Goal: Task Accomplishment & Management: Use online tool/utility

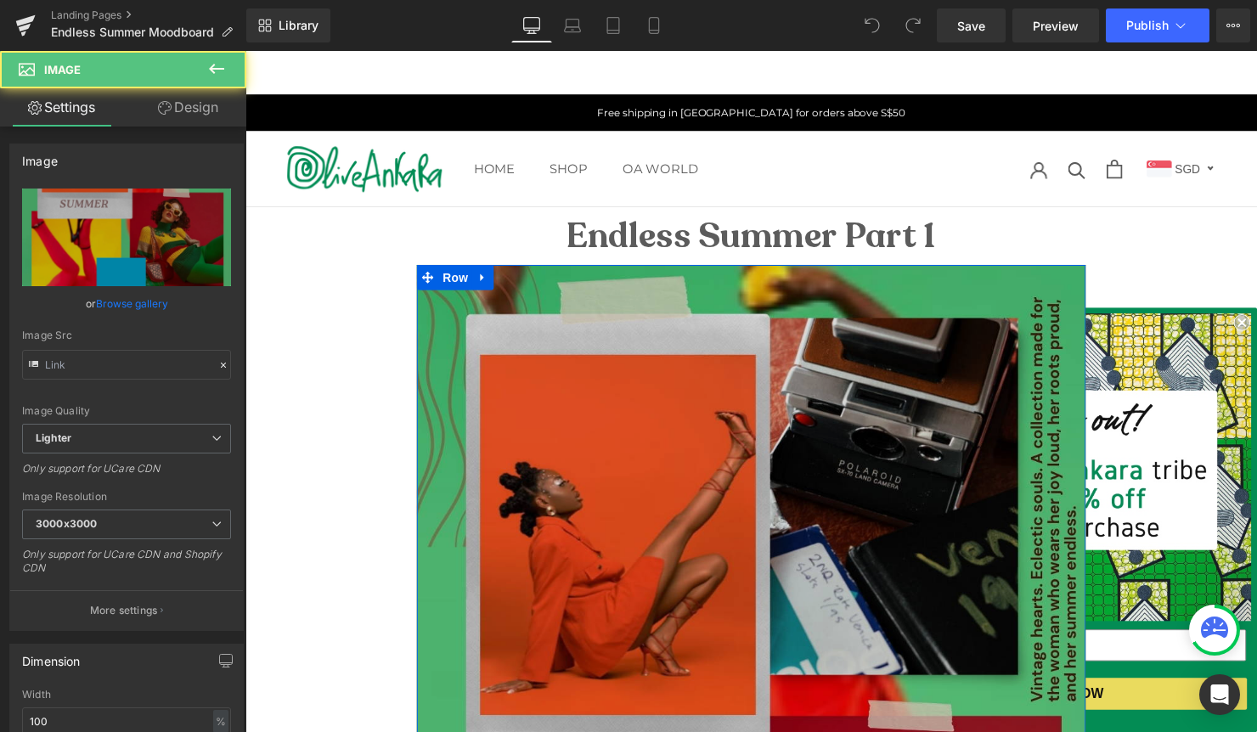
type input "[URL][DOMAIN_NAME]"
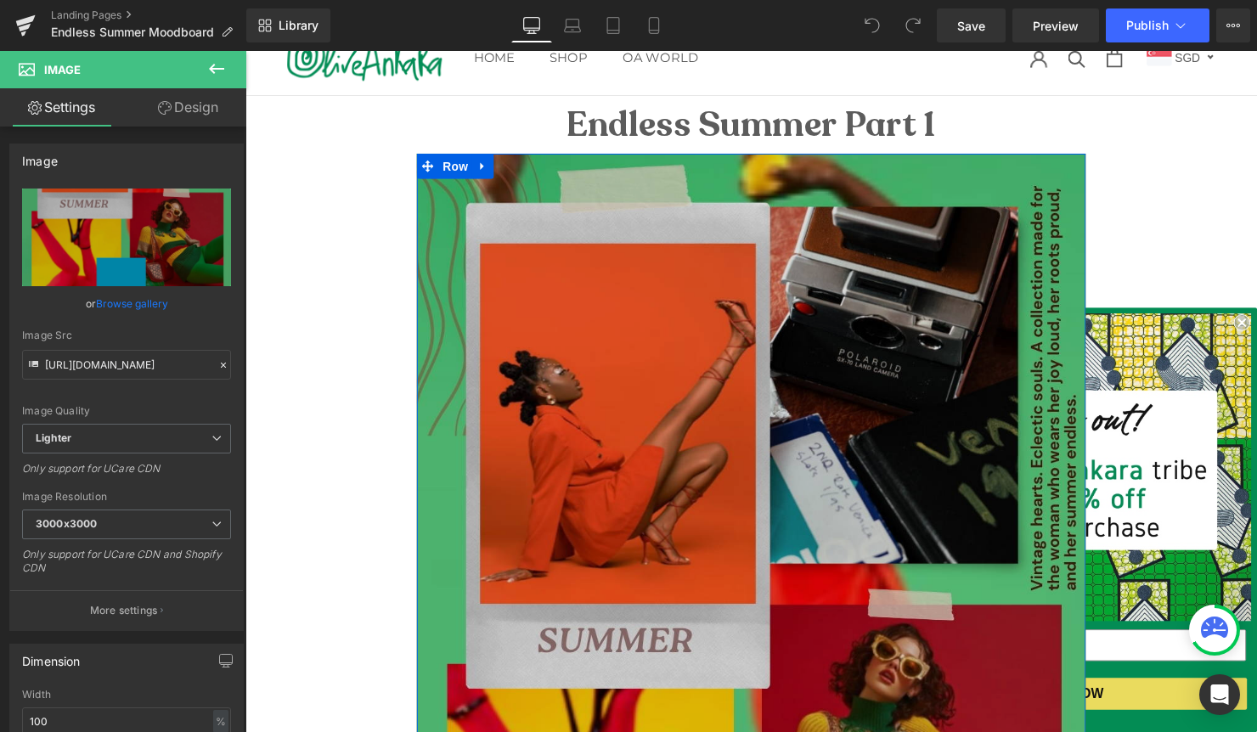
scroll to position [132, 0]
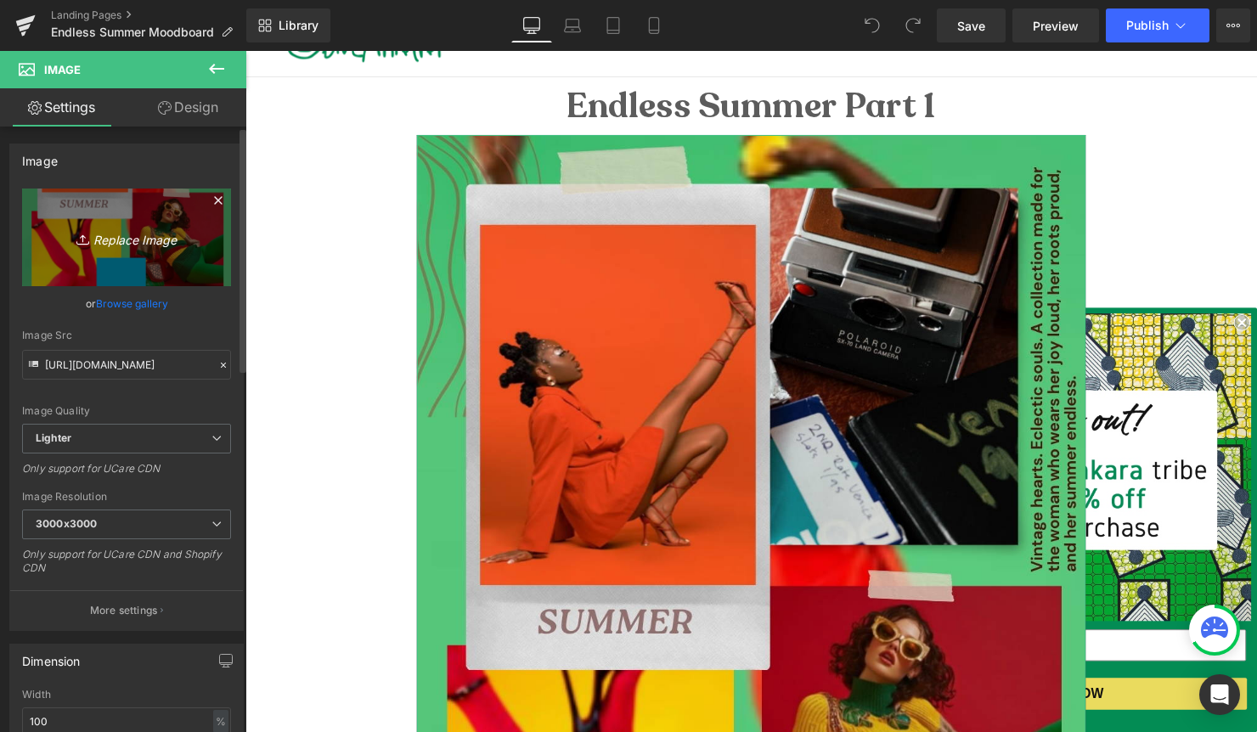
click at [104, 241] on icon "Replace Image" at bounding box center [127, 237] width 136 height 21
type input "C:\fakepath\Endless Summer Moodboard landing page.jpg"
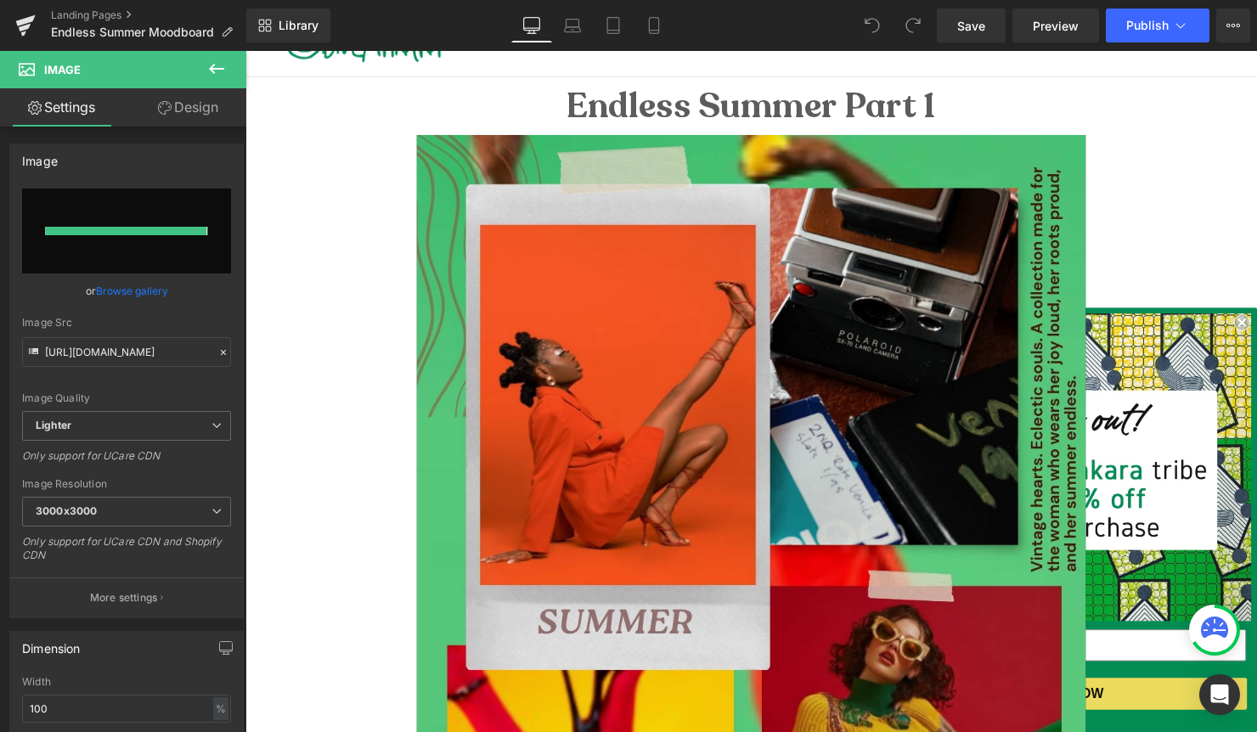
type input "[URL][DOMAIN_NAME]"
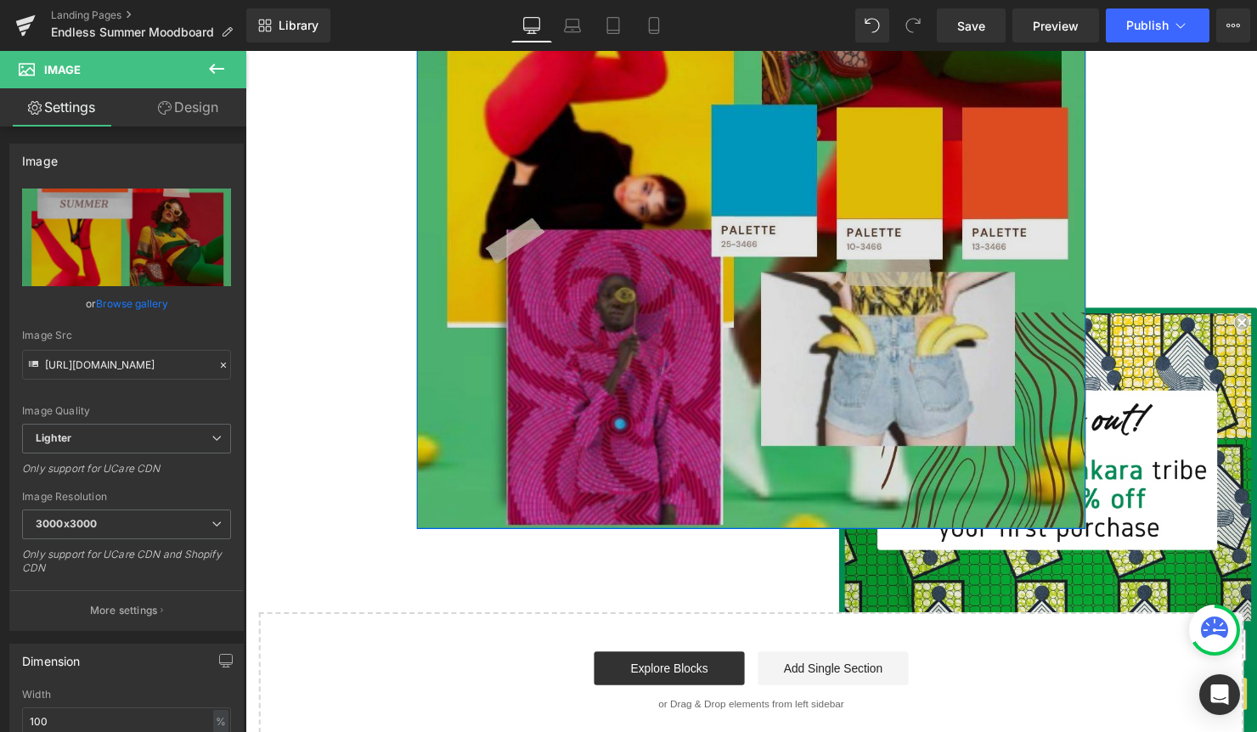
scroll to position [1039, 0]
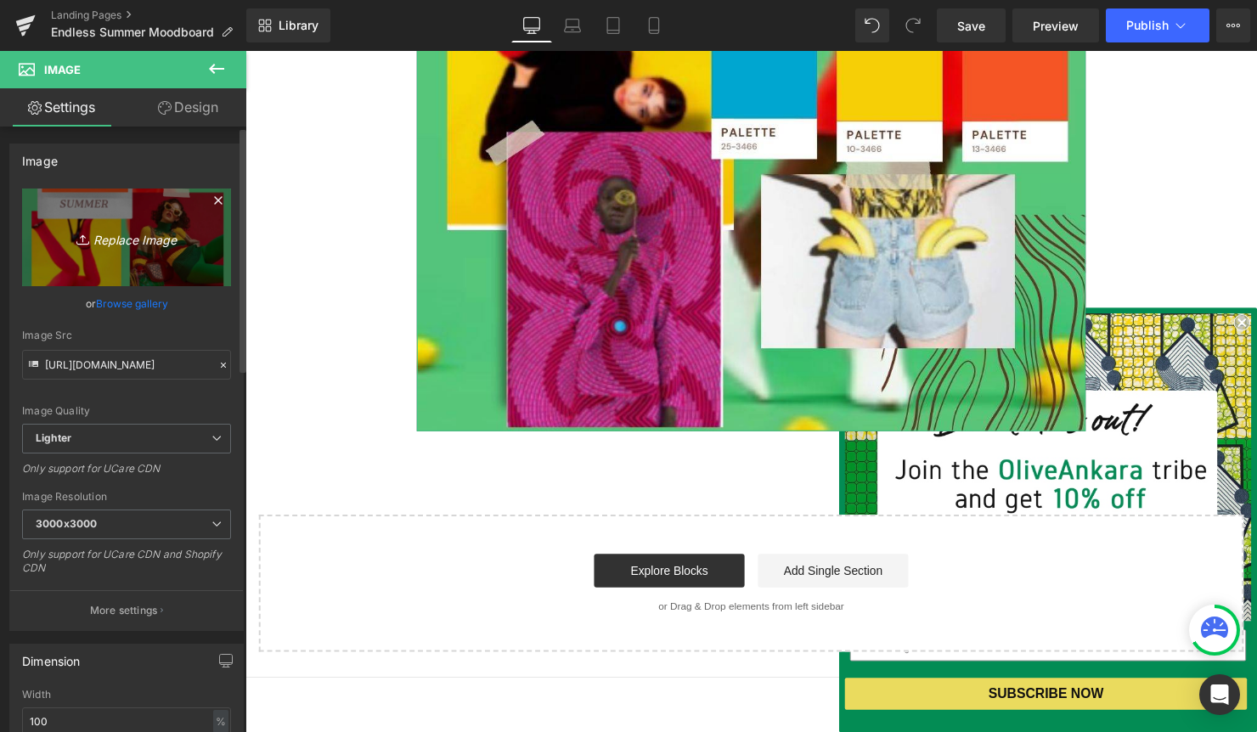
click at [106, 236] on icon "Replace Image" at bounding box center [127, 237] width 136 height 21
type input "C:\fakepath\Endless Summer Moodboard landing page.jpg"
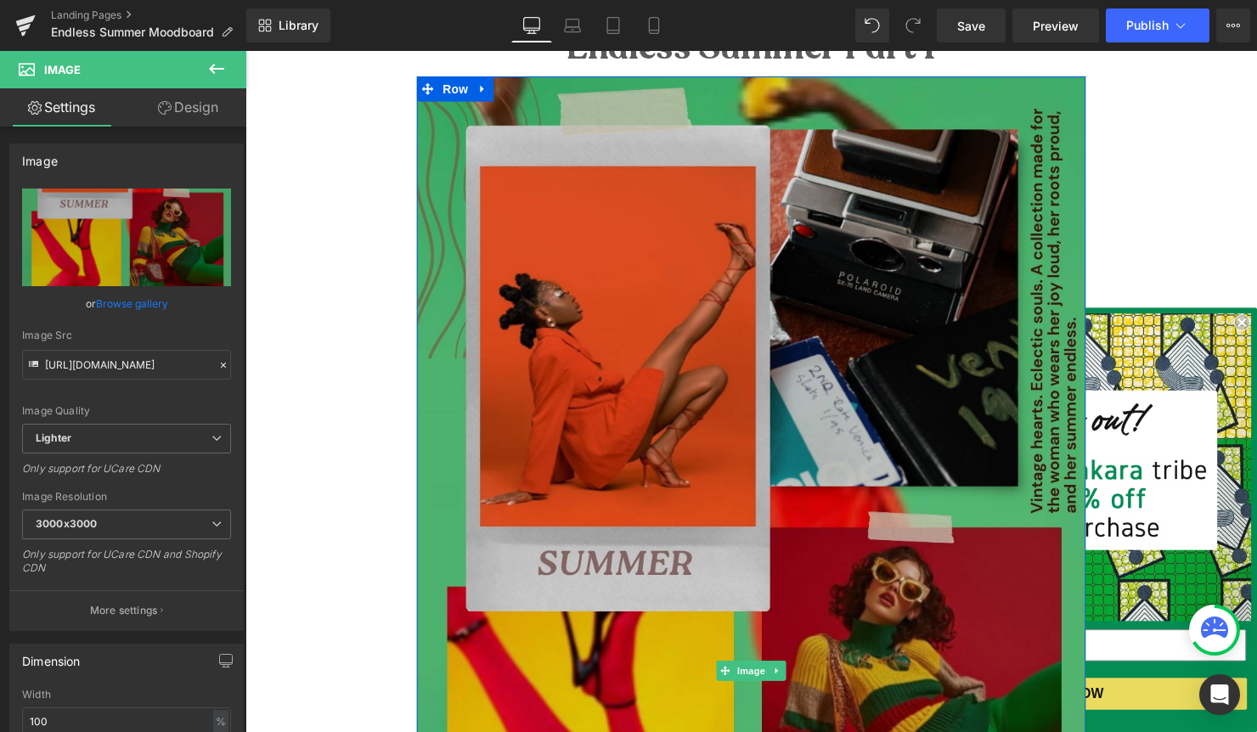
scroll to position [169, 0]
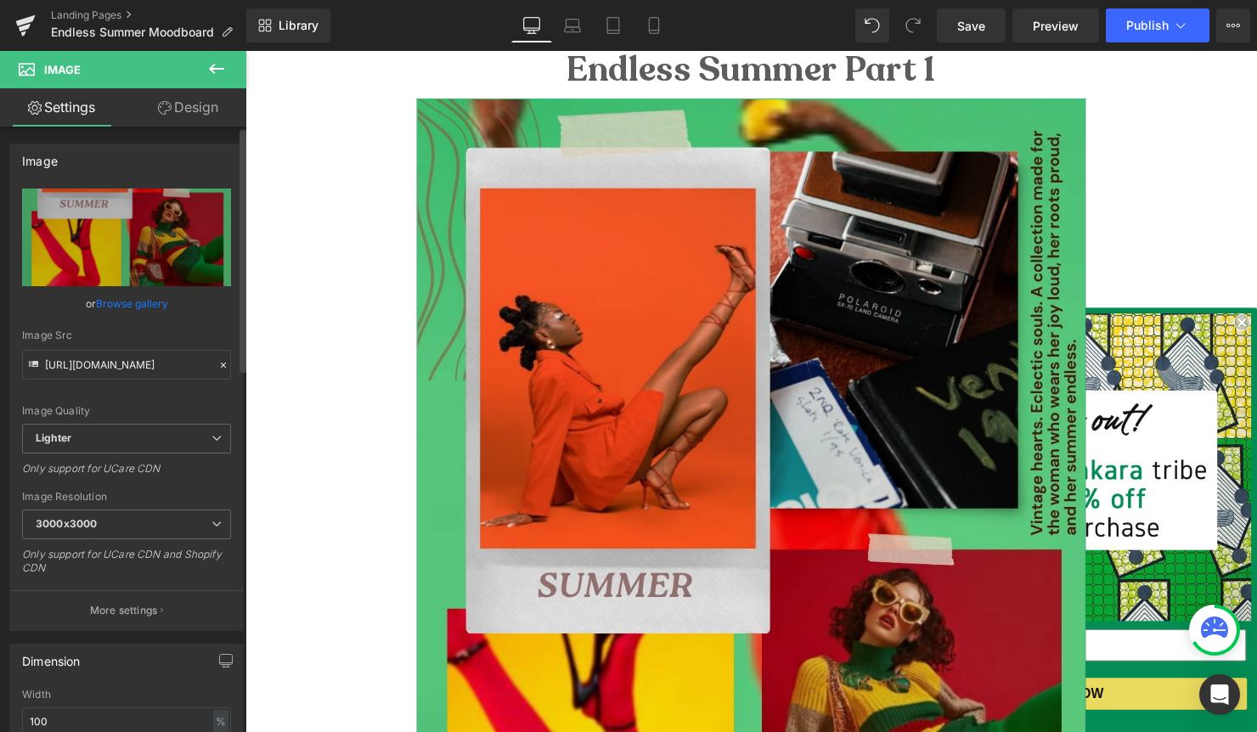
click at [128, 301] on link "Browse gallery" at bounding box center [132, 304] width 72 height 30
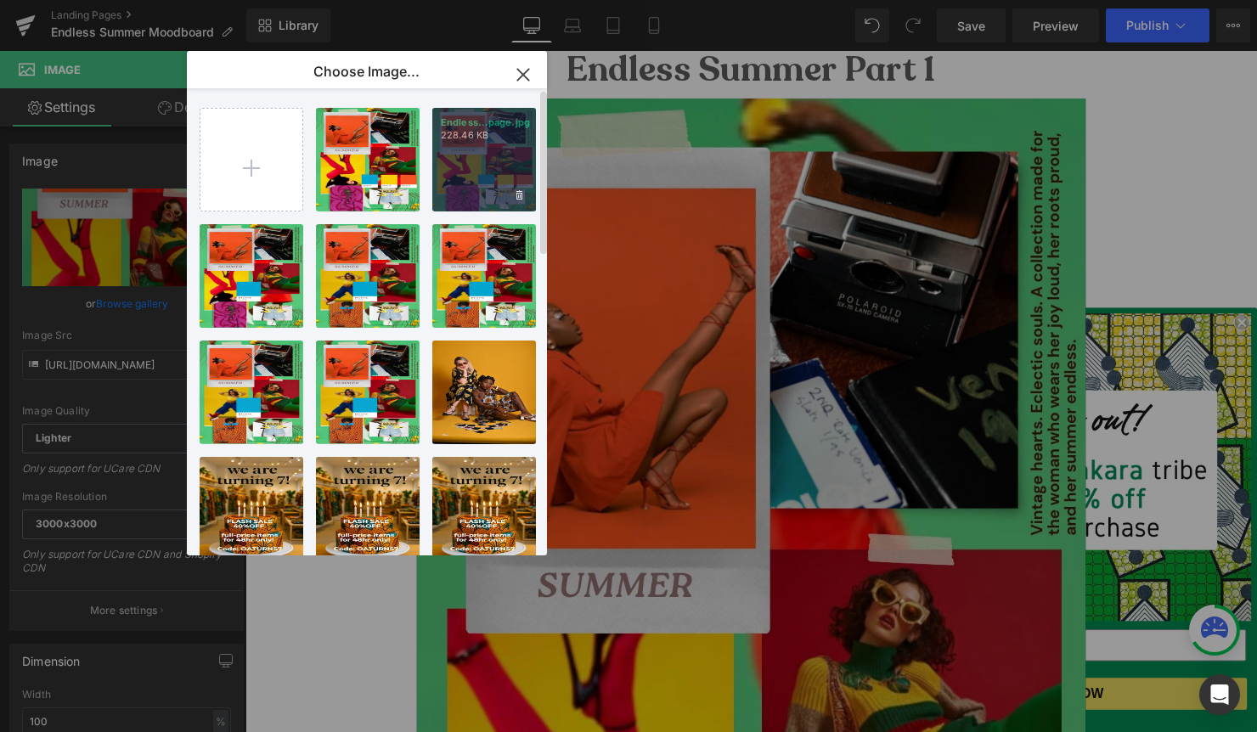
click at [465, 161] on div "Endless...page.jpg 228.46 KB" at bounding box center [484, 160] width 104 height 104
type input "[URL][DOMAIN_NAME]"
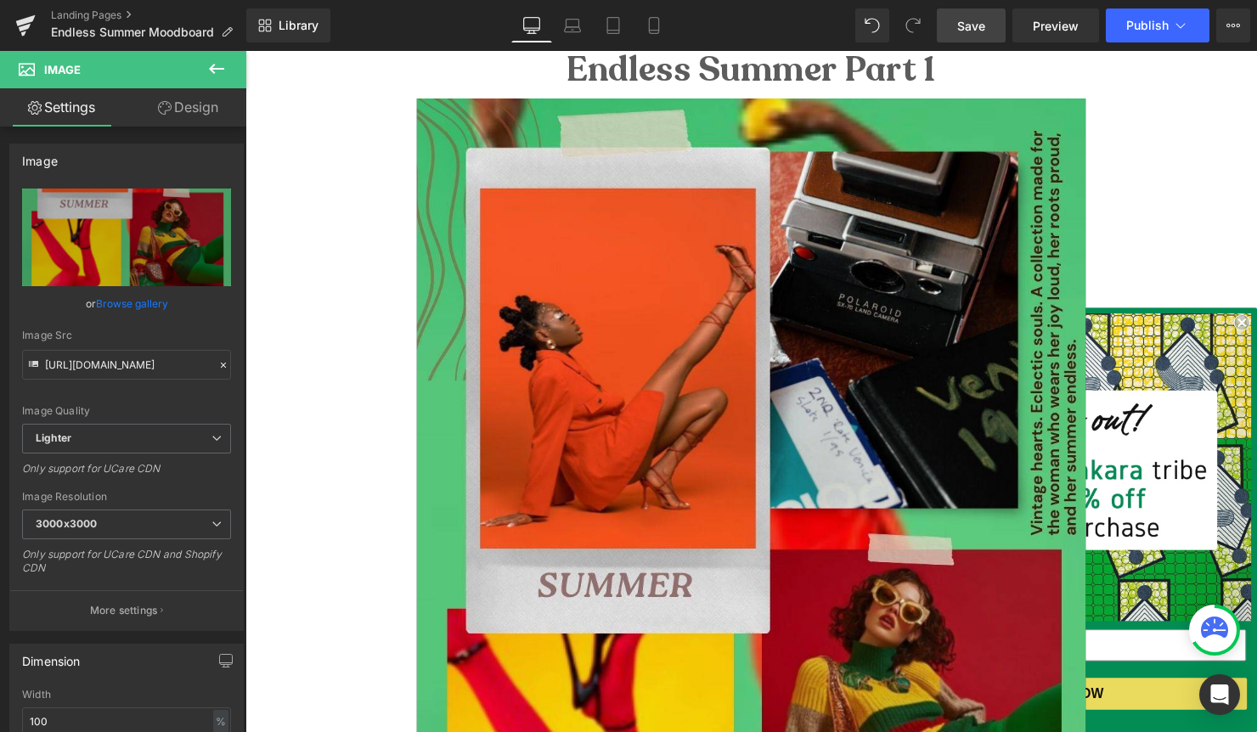
click at [969, 32] on span "Save" at bounding box center [971, 26] width 28 height 18
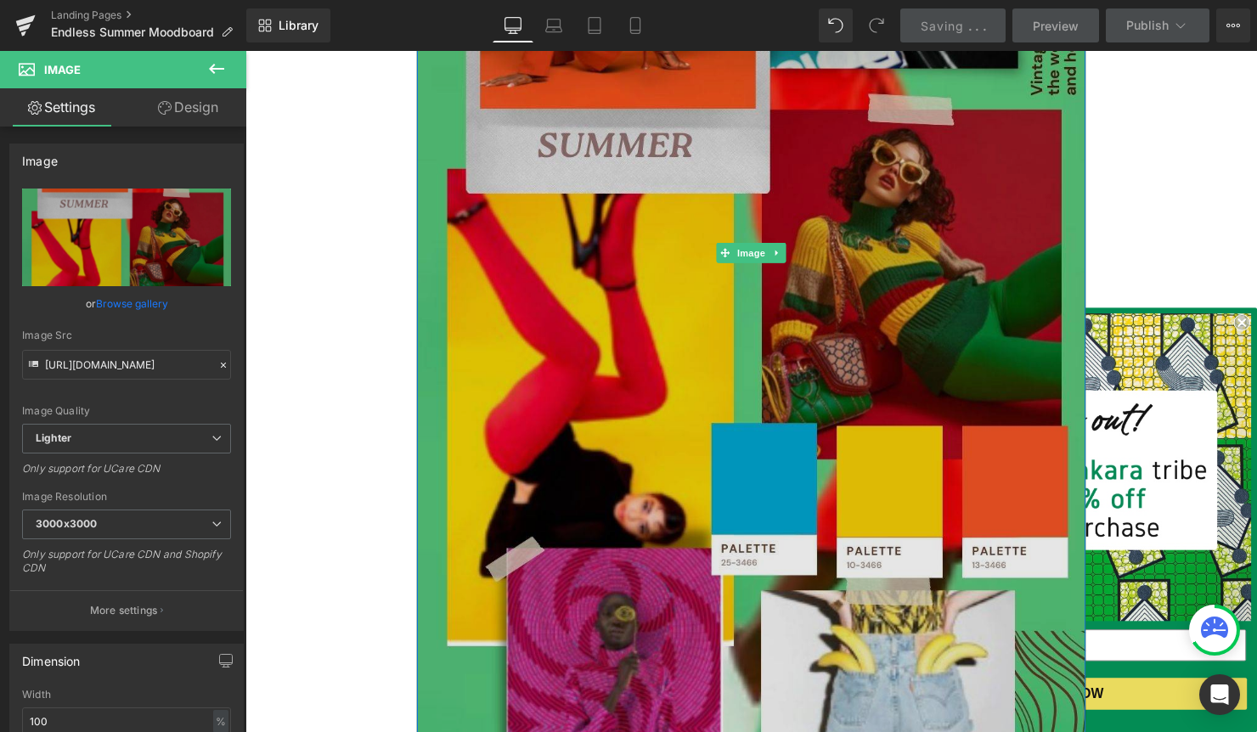
scroll to position [639, 0]
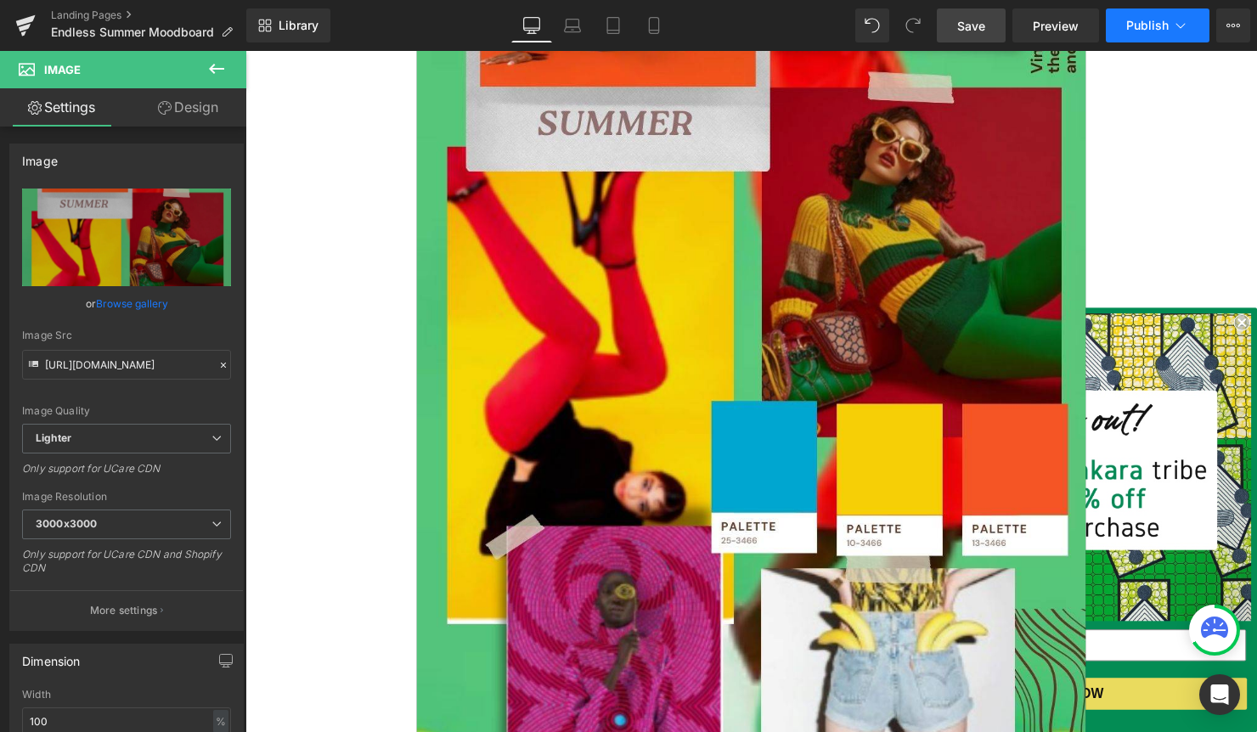
click at [1155, 28] on span "Publish" at bounding box center [1147, 26] width 42 height 14
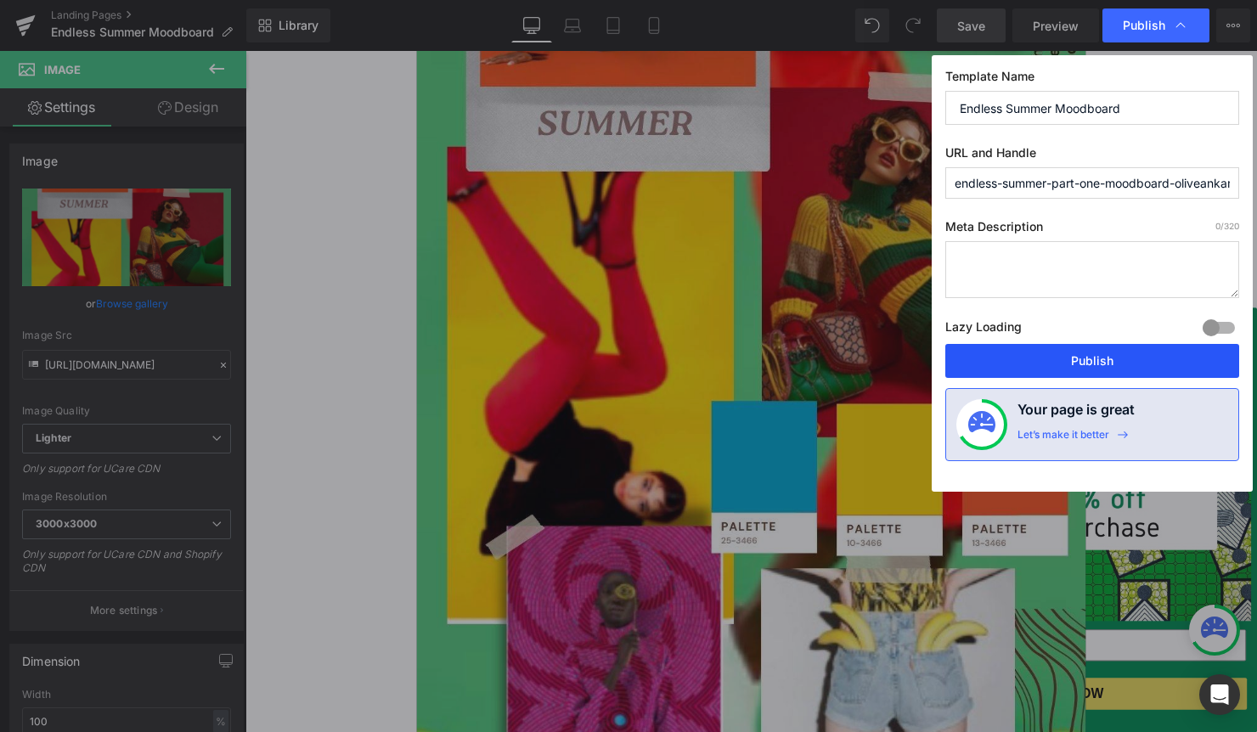
click at [1102, 358] on button "Publish" at bounding box center [1092, 361] width 294 height 34
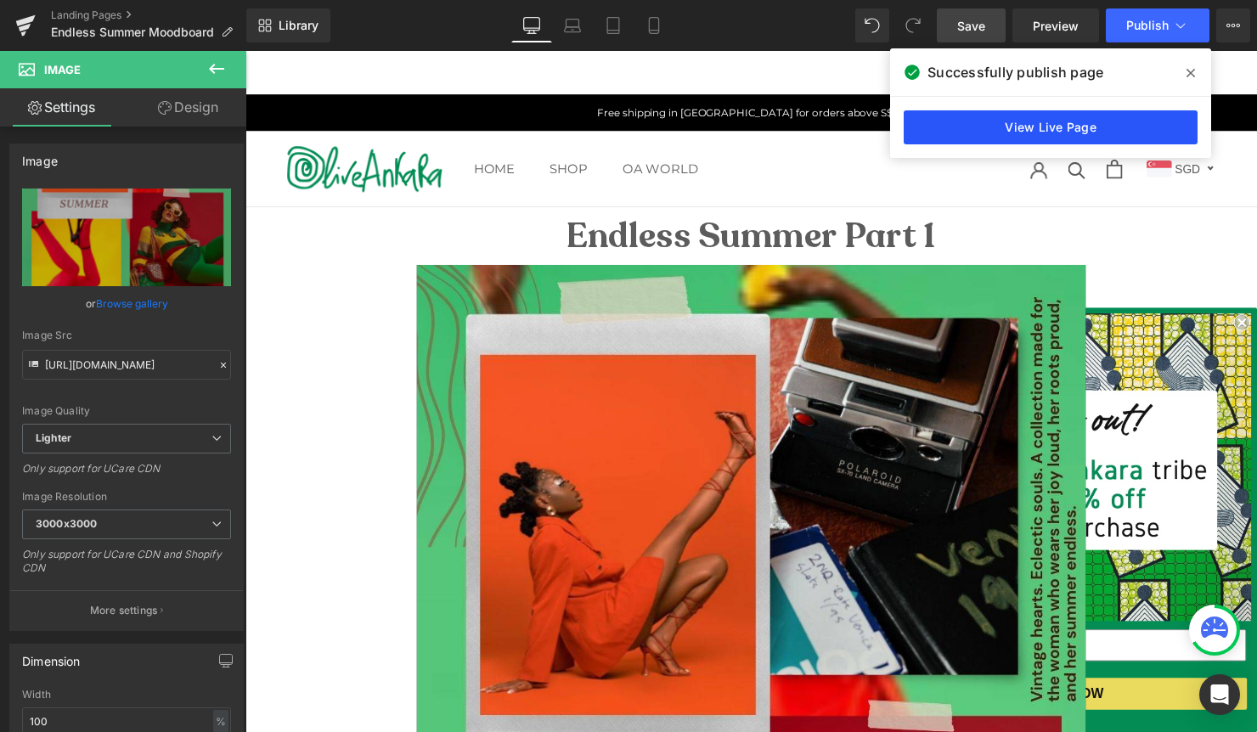
click at [1098, 123] on link "View Live Page" at bounding box center [1051, 127] width 294 height 34
